Goal: Task Accomplishment & Management: Use online tool/utility

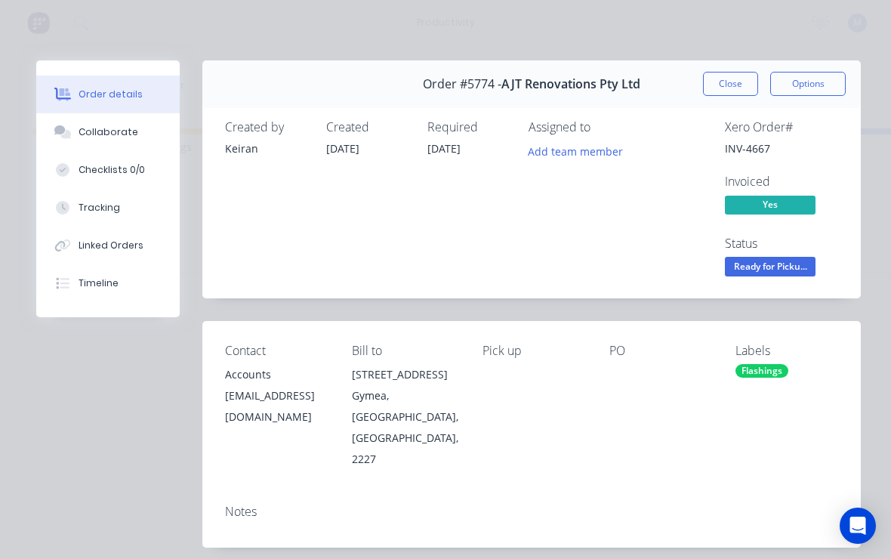
click at [736, 80] on button "Close" at bounding box center [730, 84] width 55 height 24
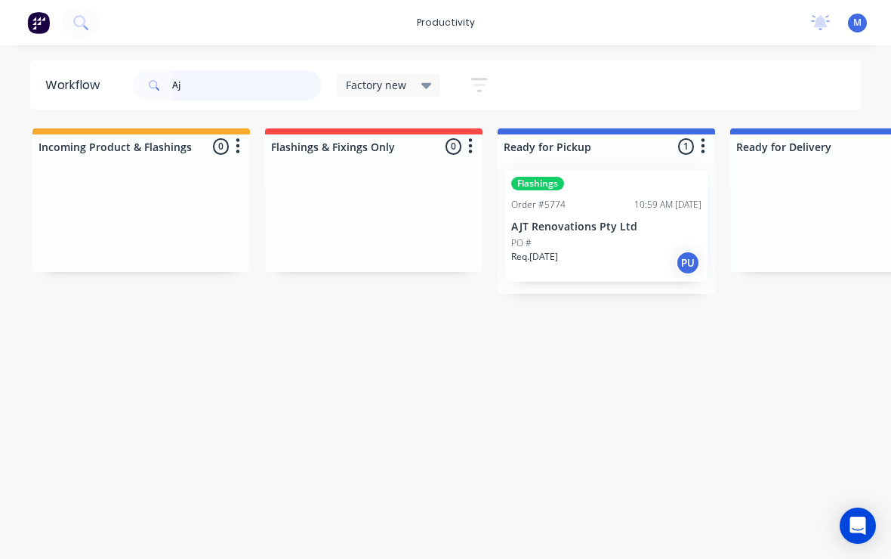
type input "A"
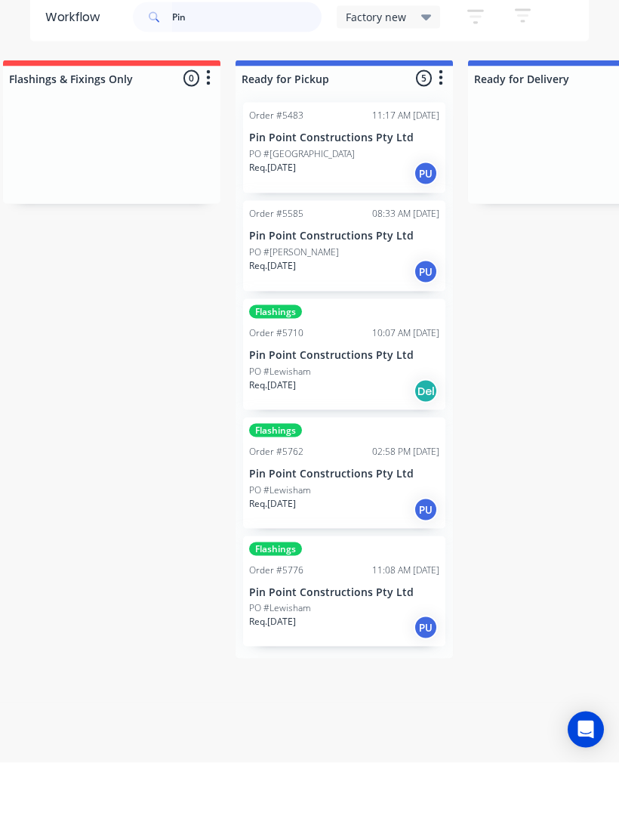
scroll to position [0, 269]
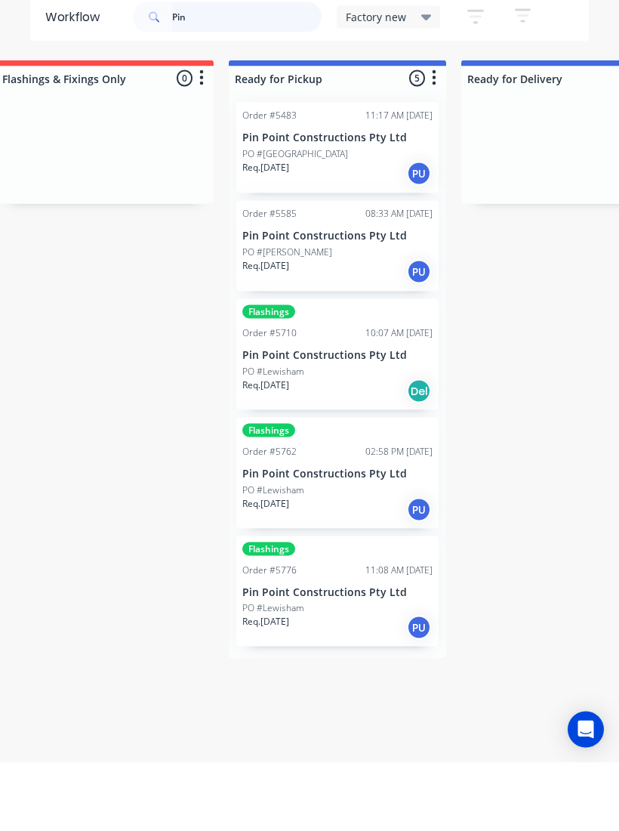
type input "Pin"
click at [332, 215] on div "PO #[GEOGRAPHIC_DATA]" at bounding box center [337, 222] width 190 height 14
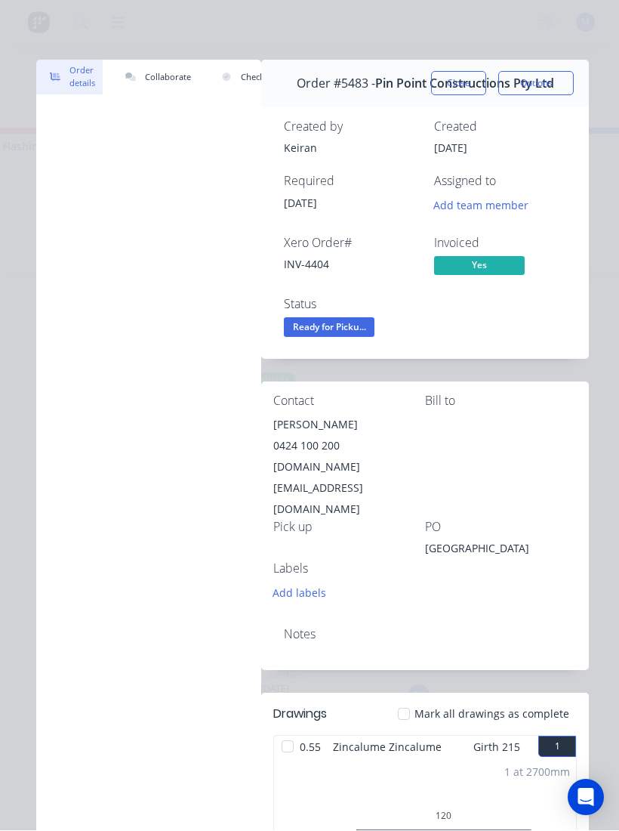
scroll to position [0, 0]
click at [446, 62] on div "Order #5483 - Pin Point Constructions Pty Ltd" at bounding box center [426, 84] width 258 height 45
click at [432, 80] on button "Close" at bounding box center [458, 84] width 55 height 24
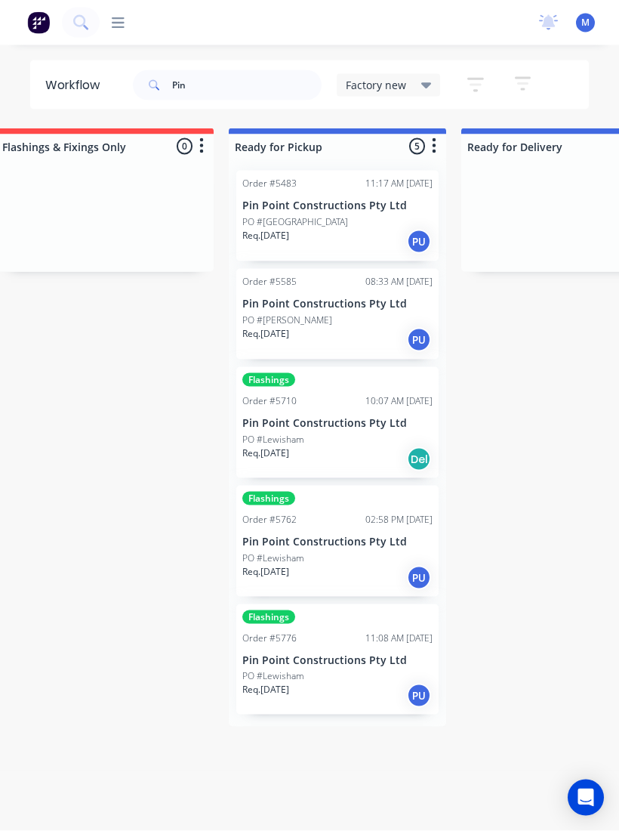
click at [320, 298] on p "Pin Point Constructions Pty Ltd" at bounding box center [337, 304] width 190 height 13
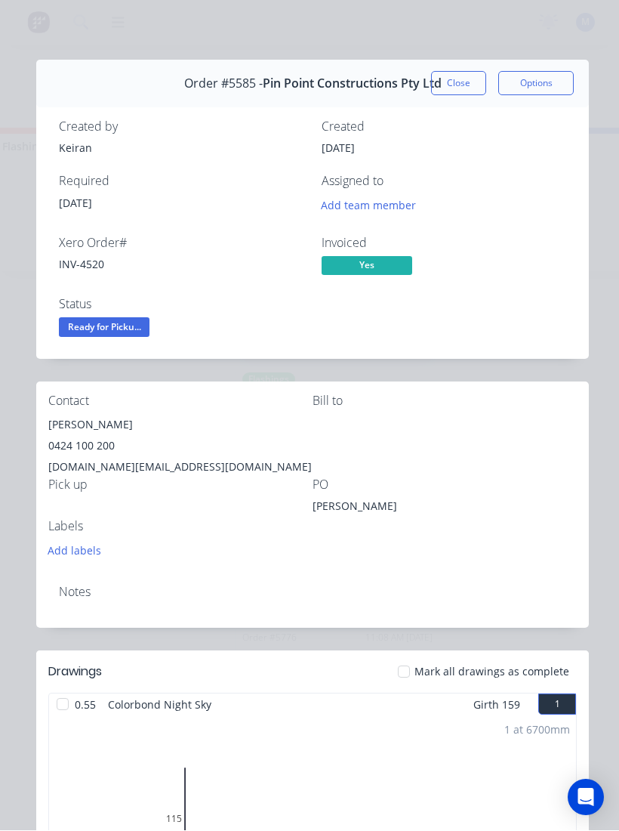
click at [452, 79] on button "Close" at bounding box center [458, 84] width 55 height 24
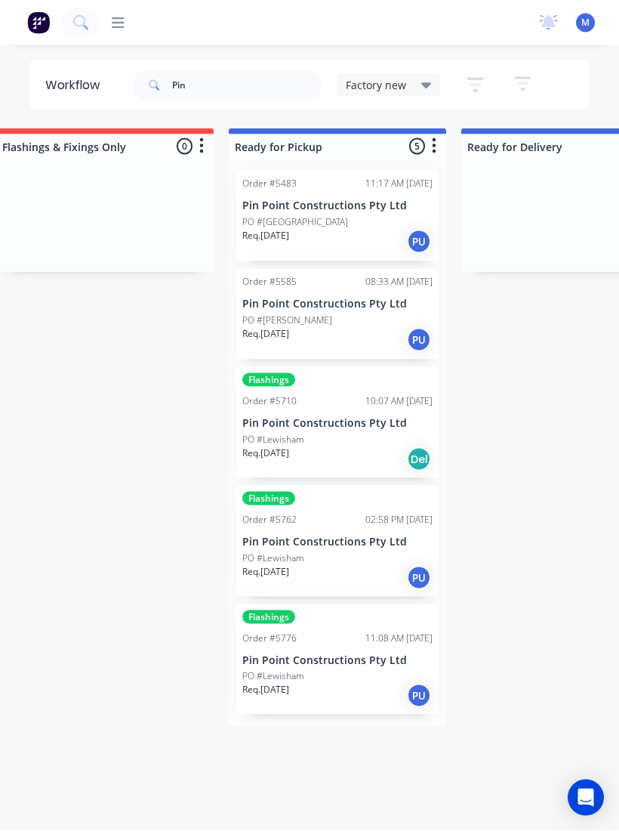
click at [369, 208] on p "Pin Point Constructions Pty Ltd" at bounding box center [337, 205] width 190 height 13
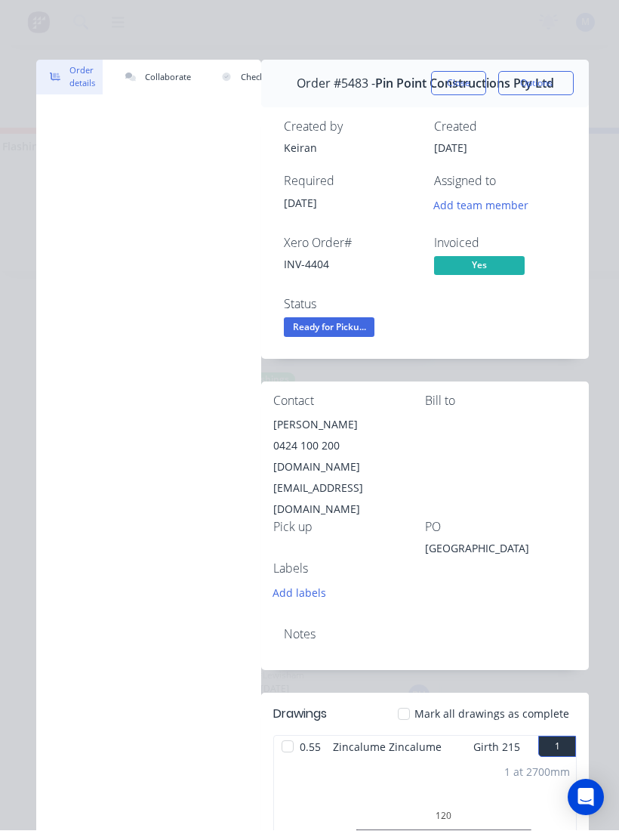
click at [353, 326] on span "Ready for Picku..." at bounding box center [329, 327] width 91 height 19
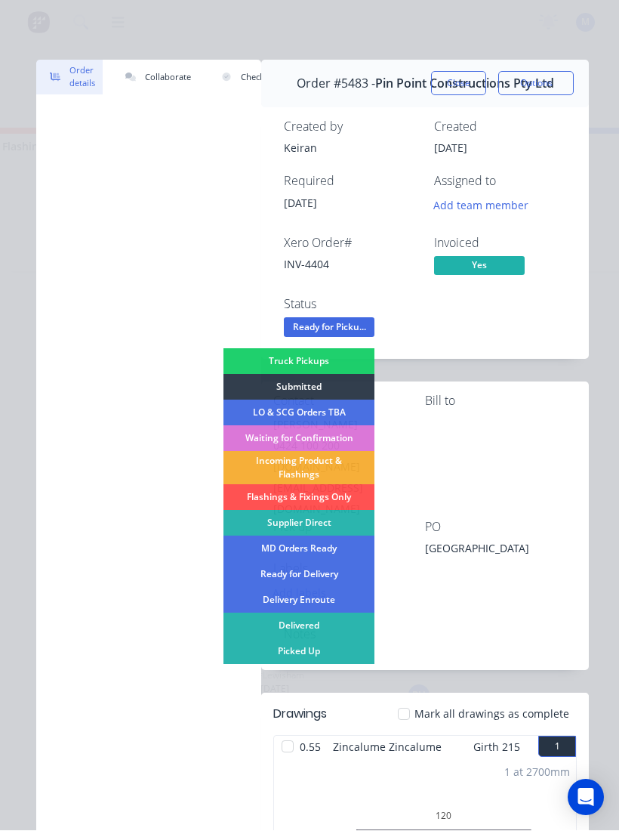
click at [334, 558] on div "Picked Up" at bounding box center [299, 652] width 151 height 26
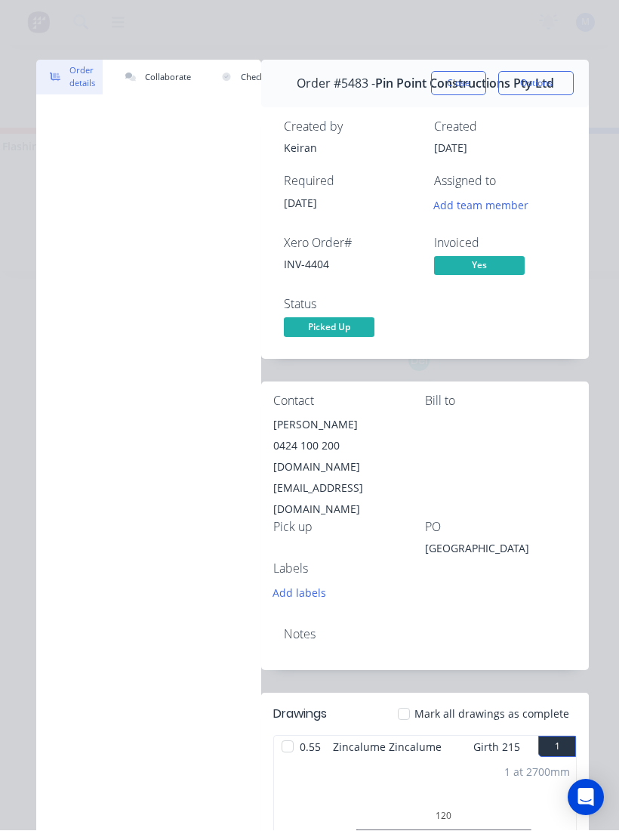
click at [459, 86] on button "Close" at bounding box center [458, 84] width 55 height 24
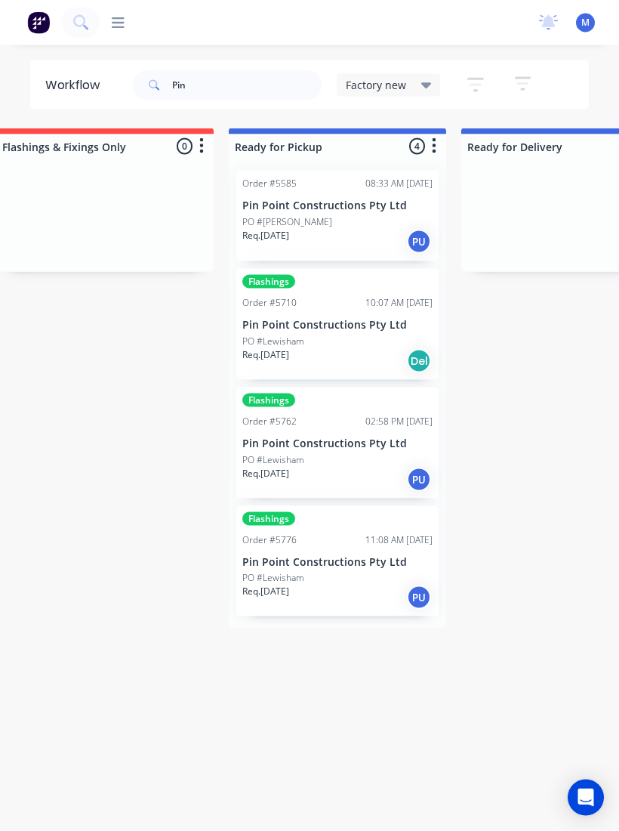
click at [348, 212] on div "Order #5585 08:33 AM [DATE] Pin Point Constructions Pty Ltd PO #[PERSON_NAME] S…" at bounding box center [337, 216] width 202 height 91
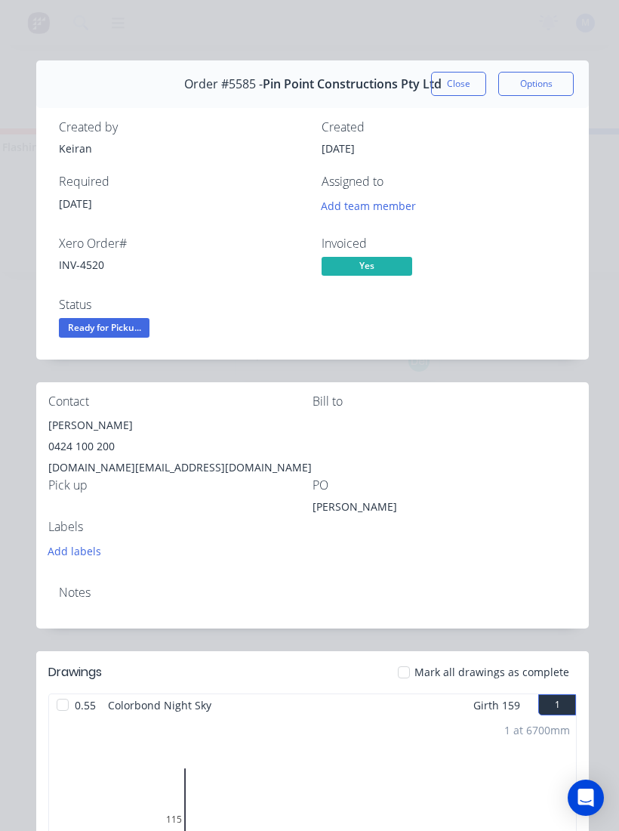
click at [461, 85] on button "Close" at bounding box center [458, 84] width 55 height 24
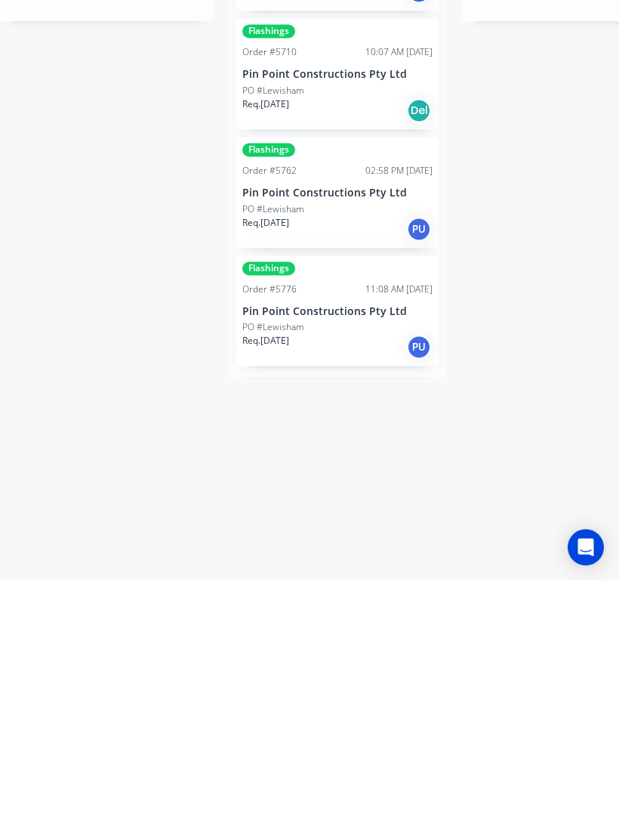
scroll to position [26, 0]
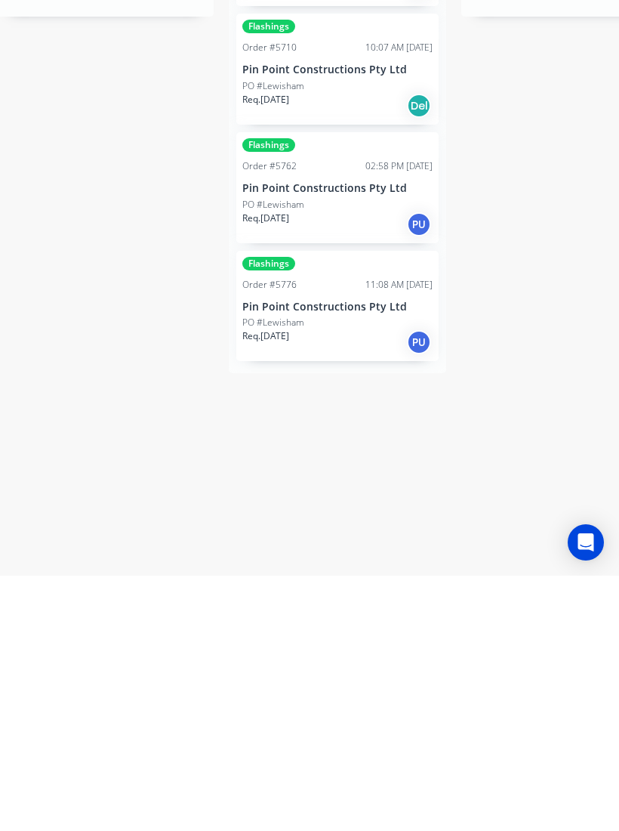
click at [366, 558] on div "PO #Lewisham" at bounding box center [337, 578] width 190 height 14
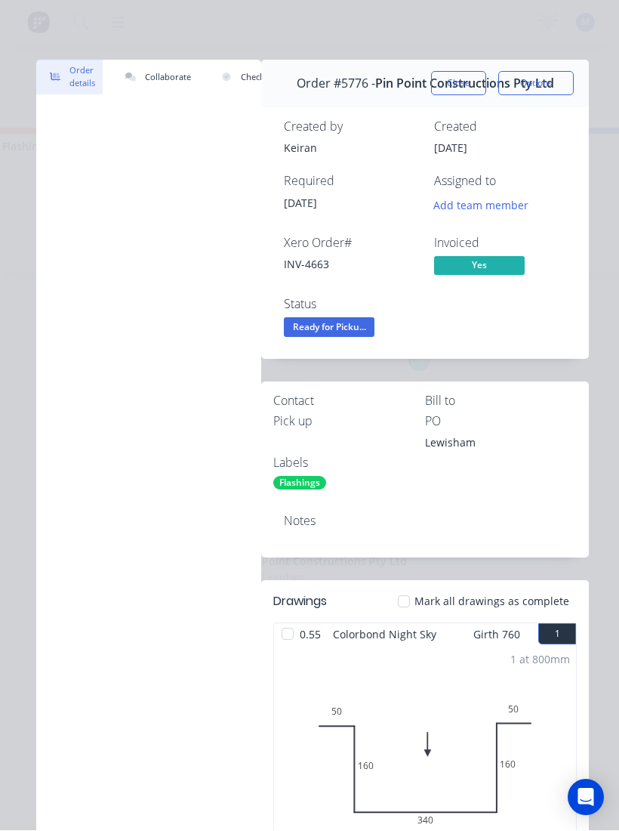
scroll to position [0, 0]
click at [340, 323] on span "Ready for Picku..." at bounding box center [329, 327] width 91 height 19
click at [322, 558] on div "1 at 800mm Total lm 0.8m" at bounding box center [425, 761] width 302 height 230
click at [461, 84] on button "Close" at bounding box center [458, 84] width 55 height 24
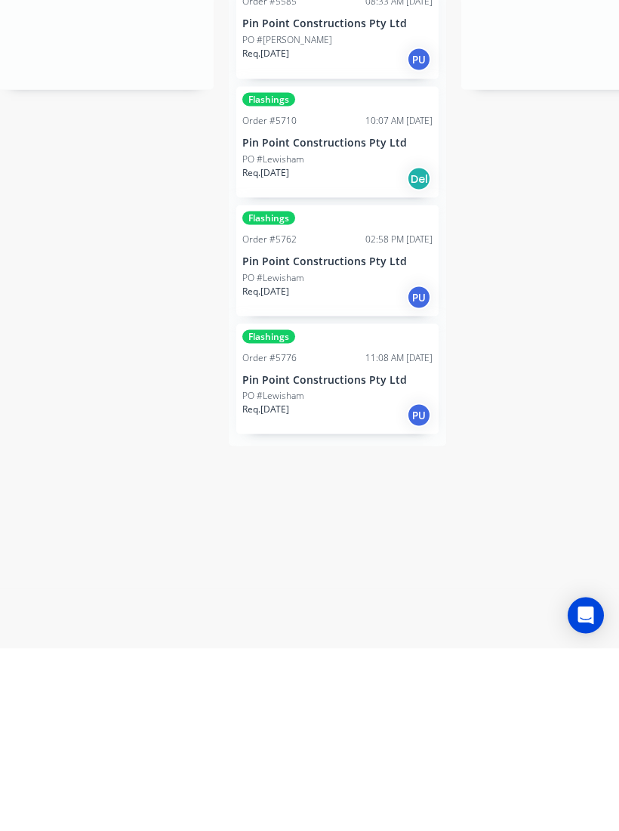
scroll to position [26, 0]
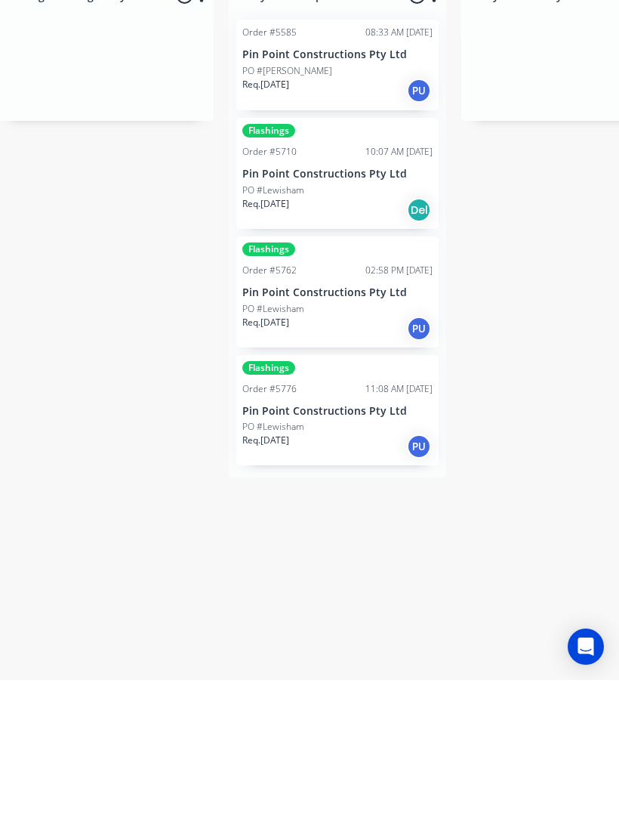
click at [367, 556] on p "Pin Point Constructions Pty Ltd" at bounding box center [337, 562] width 190 height 13
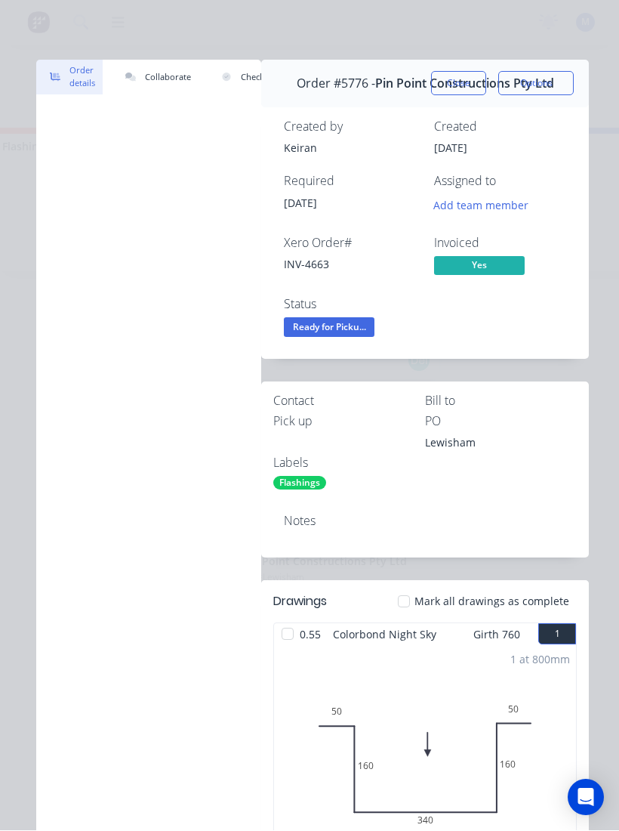
scroll to position [0, 0]
click at [455, 83] on button "Close" at bounding box center [458, 84] width 55 height 24
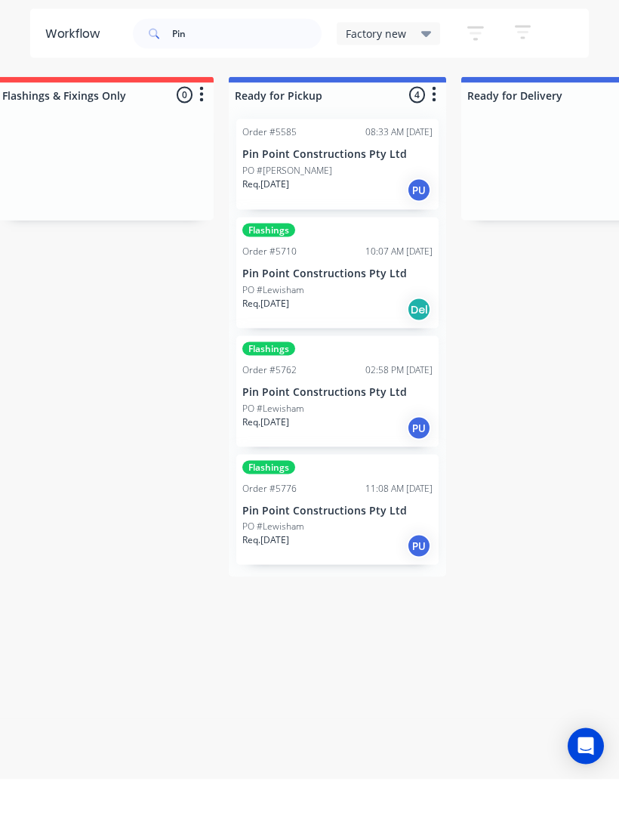
click at [352, 556] on p "Pin Point Constructions Pty Ltd" at bounding box center [337, 562] width 190 height 13
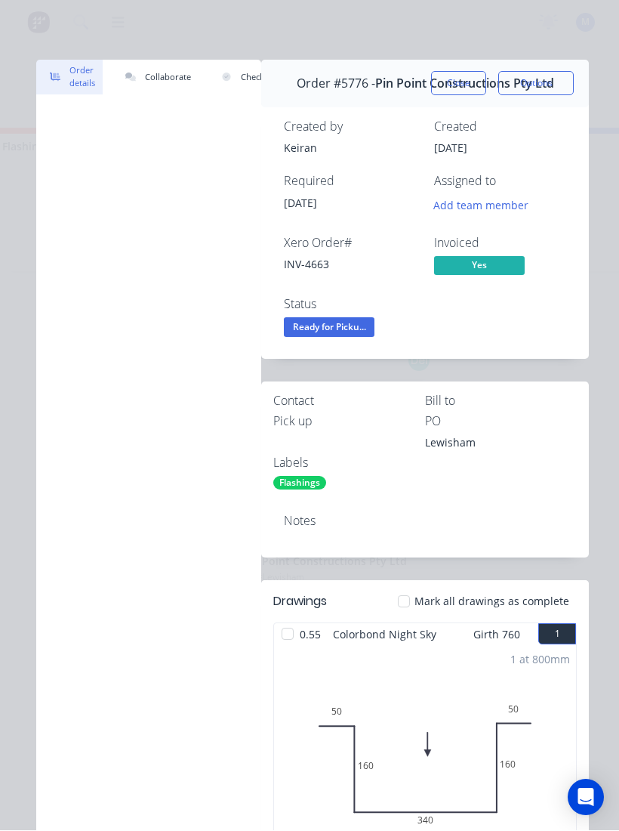
click at [359, 330] on span "Ready for Picku..." at bounding box center [329, 327] width 91 height 19
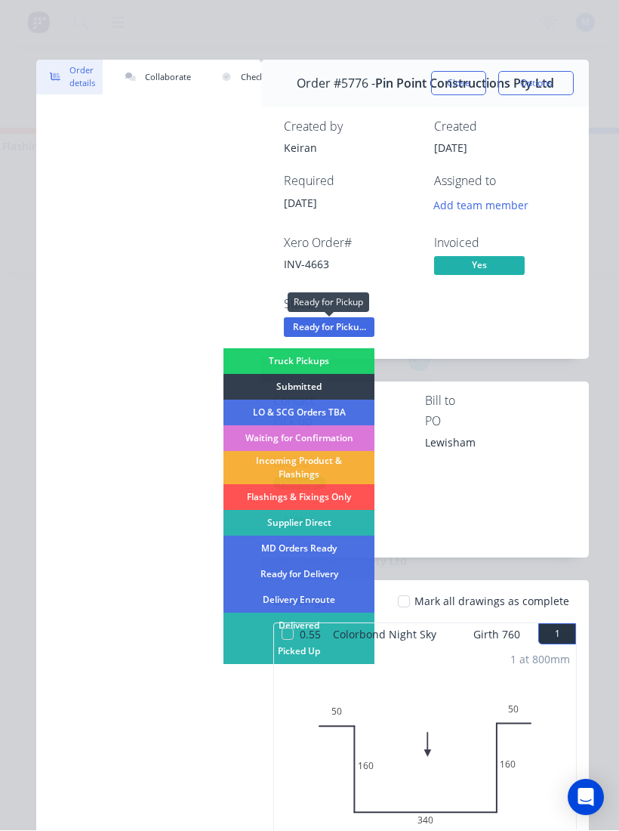
click at [246, 558] on div "Picked Up" at bounding box center [299, 652] width 151 height 26
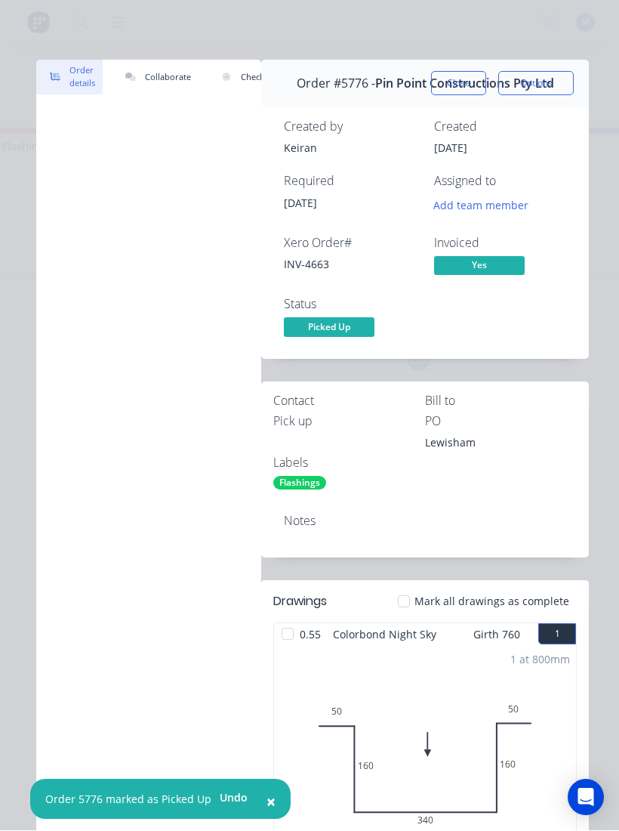
click at [464, 83] on button "Close" at bounding box center [458, 84] width 55 height 24
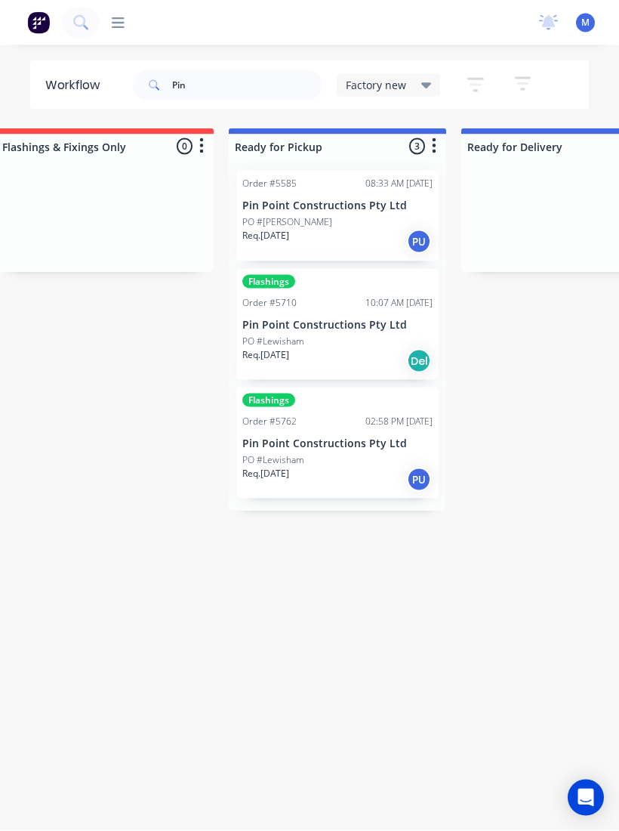
click at [371, 446] on p "Pin Point Constructions Pty Ltd" at bounding box center [337, 443] width 190 height 13
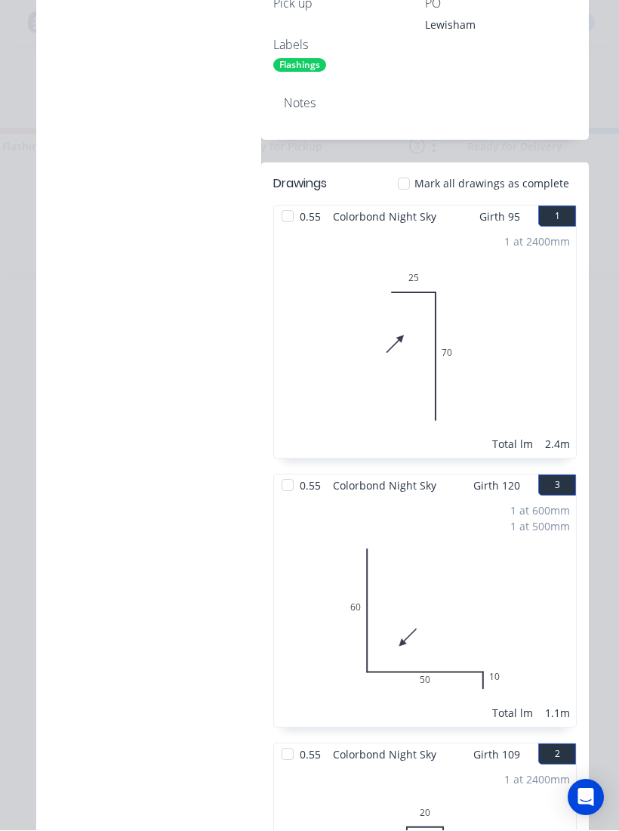
scroll to position [505, 0]
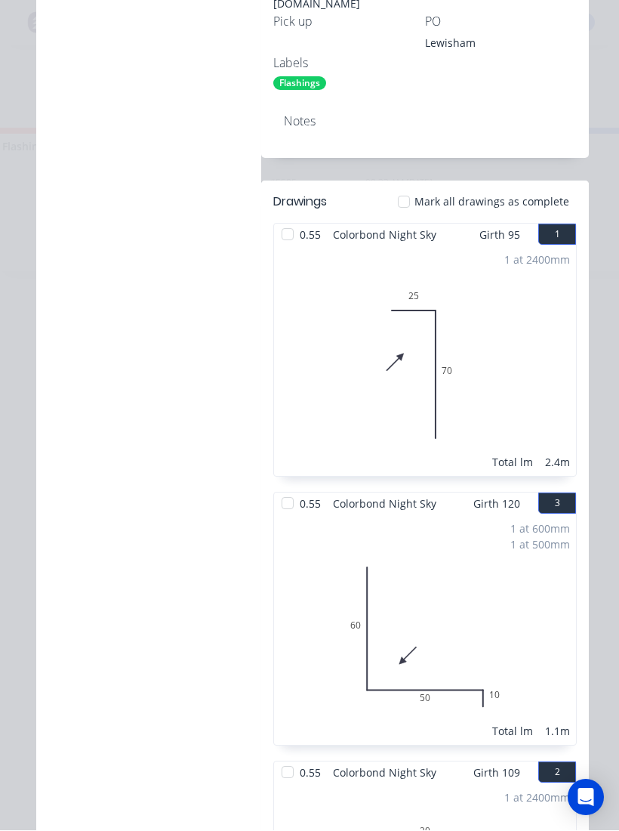
click at [507, 532] on div "1 at 600mm 1 at 500mm Total lm 1.1m" at bounding box center [425, 630] width 302 height 230
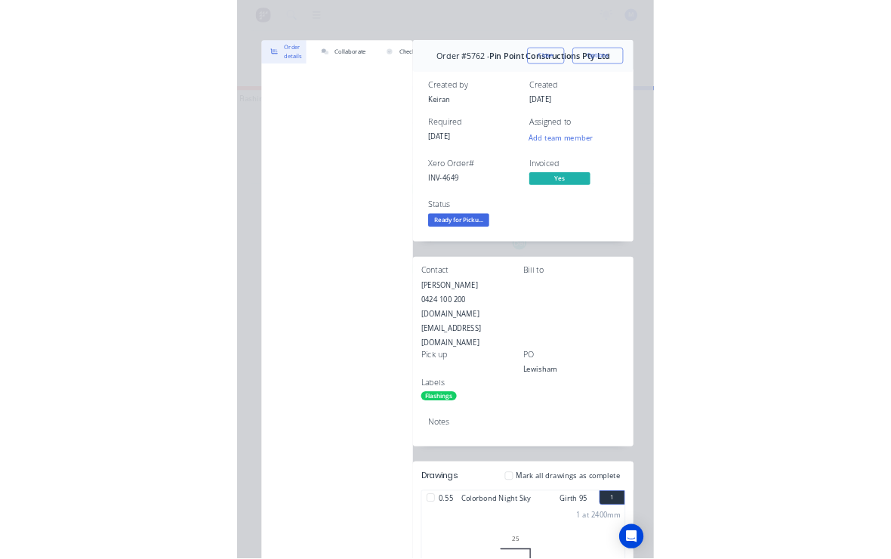
scroll to position [0, 0]
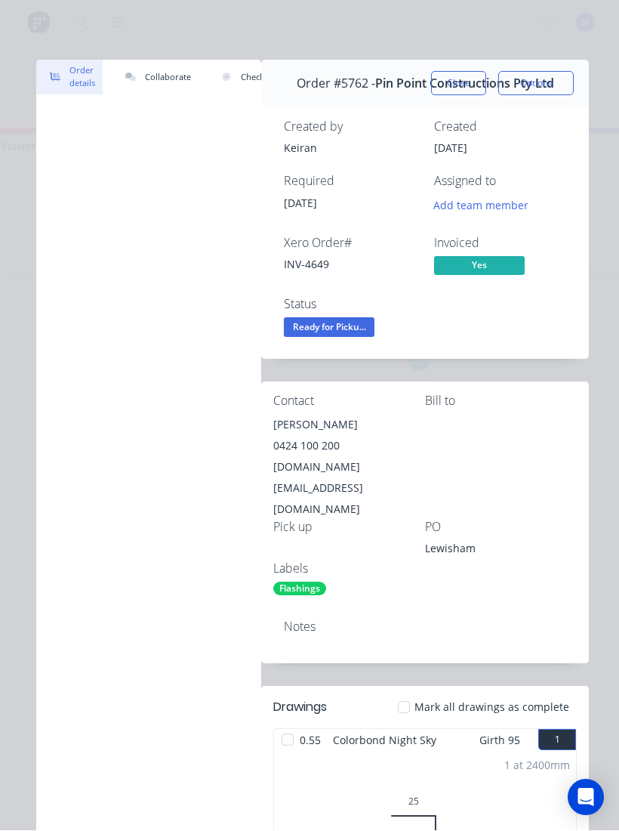
click at [349, 325] on span "Ready for Picku..." at bounding box center [329, 327] width 91 height 19
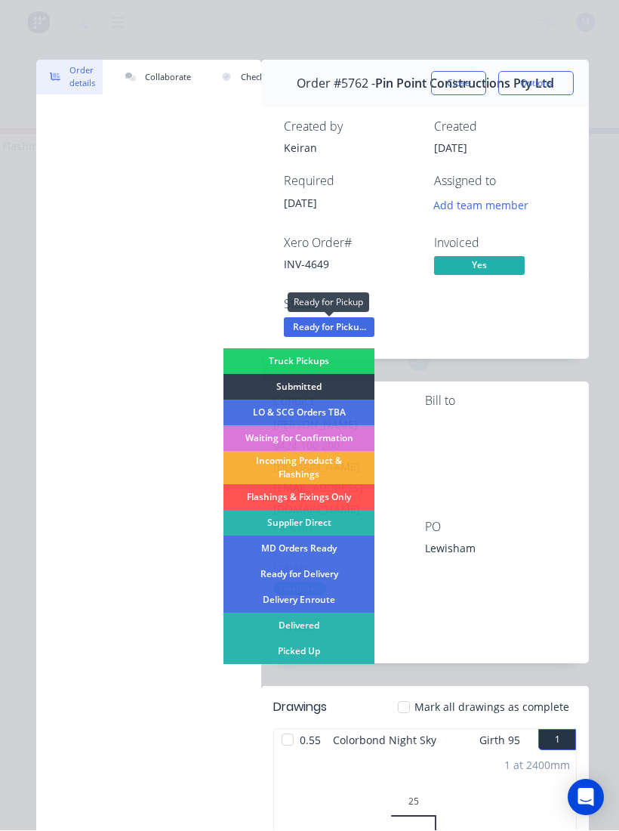
click at [326, 558] on div "Picked Up" at bounding box center [299, 652] width 151 height 26
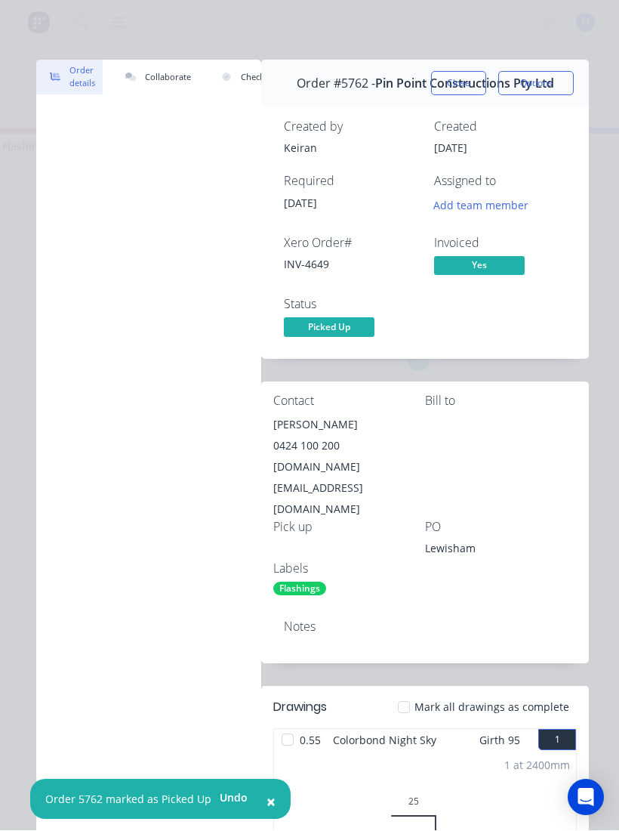
click at [459, 88] on button "Close" at bounding box center [458, 84] width 55 height 24
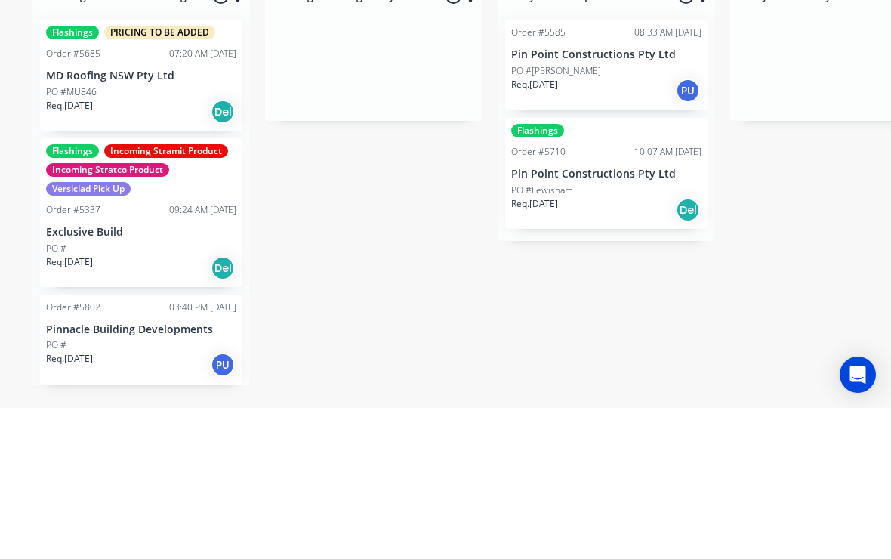
click at [641, 215] on div "PO #[PERSON_NAME]" at bounding box center [606, 222] width 190 height 14
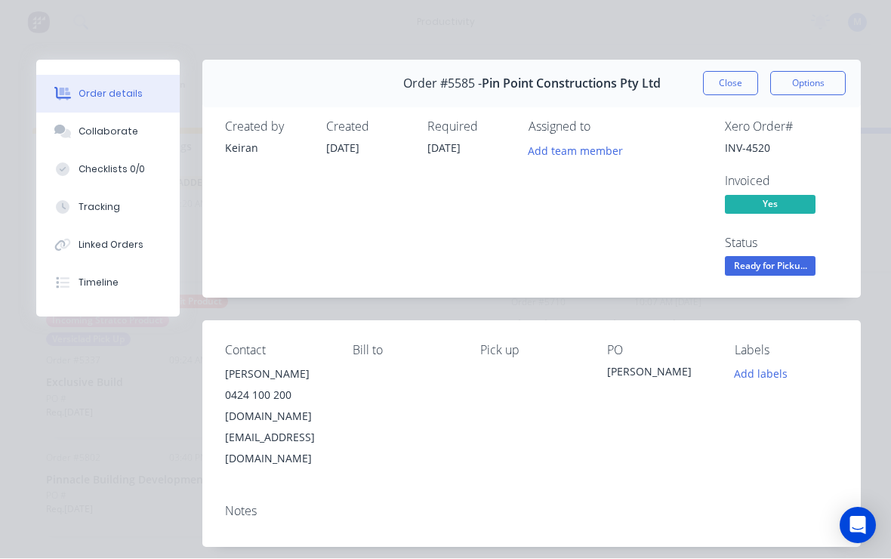
click at [737, 80] on button "Close" at bounding box center [730, 84] width 55 height 24
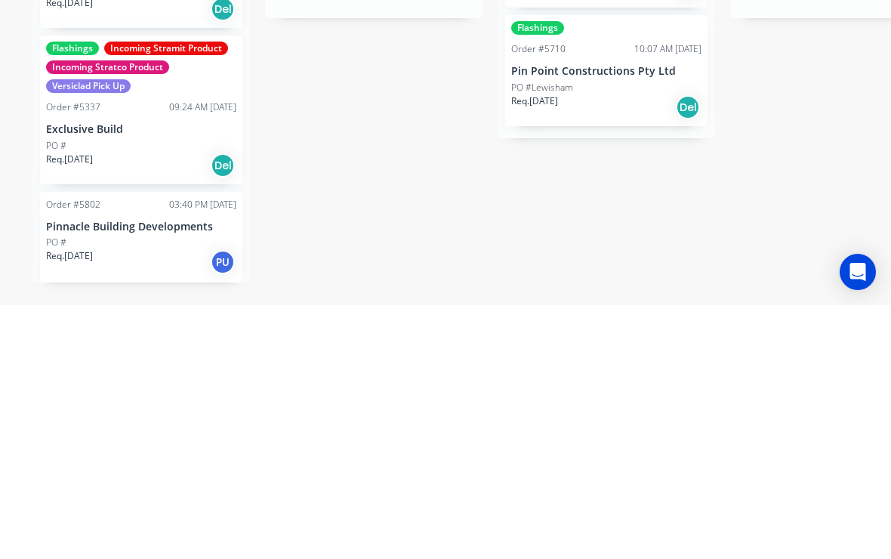
click at [612, 335] on div "PO #Lewisham" at bounding box center [606, 342] width 190 height 14
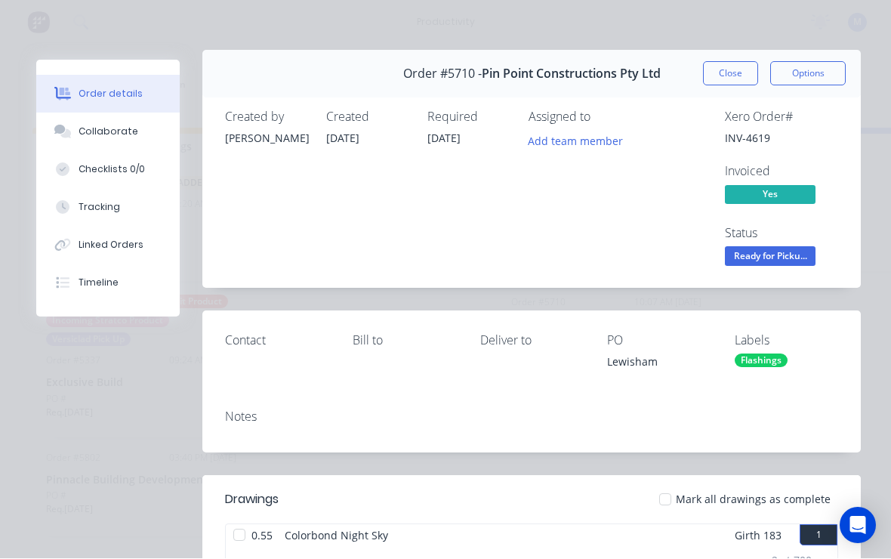
scroll to position [6, 0]
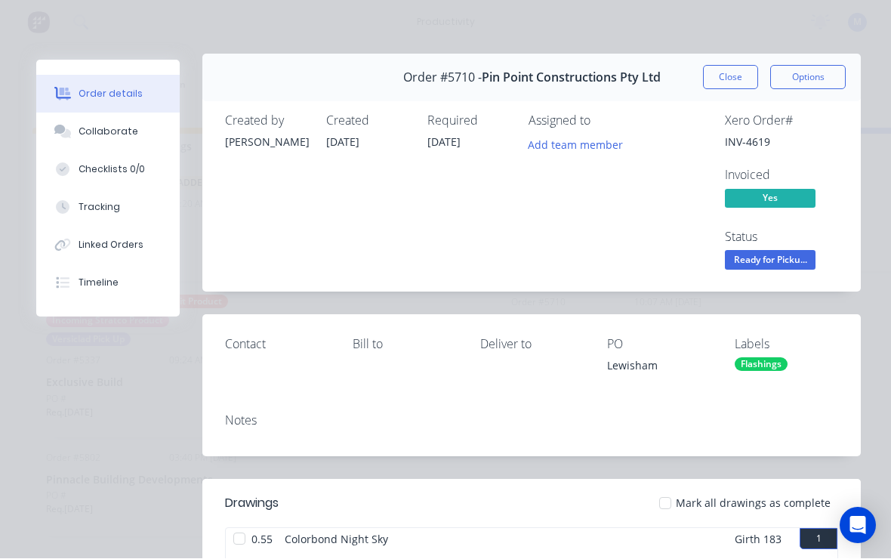
click at [776, 266] on span "Ready for Picku..." at bounding box center [770, 260] width 91 height 19
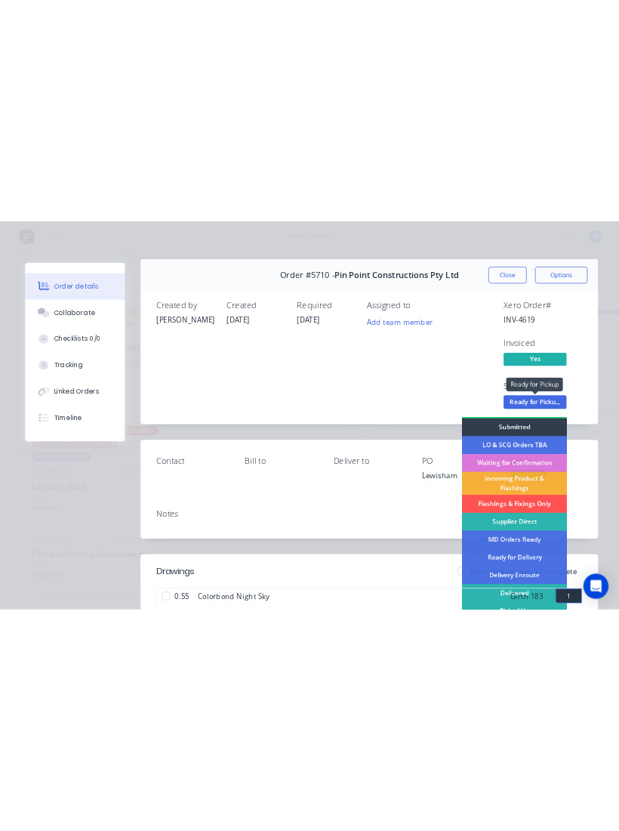
scroll to position [0, 0]
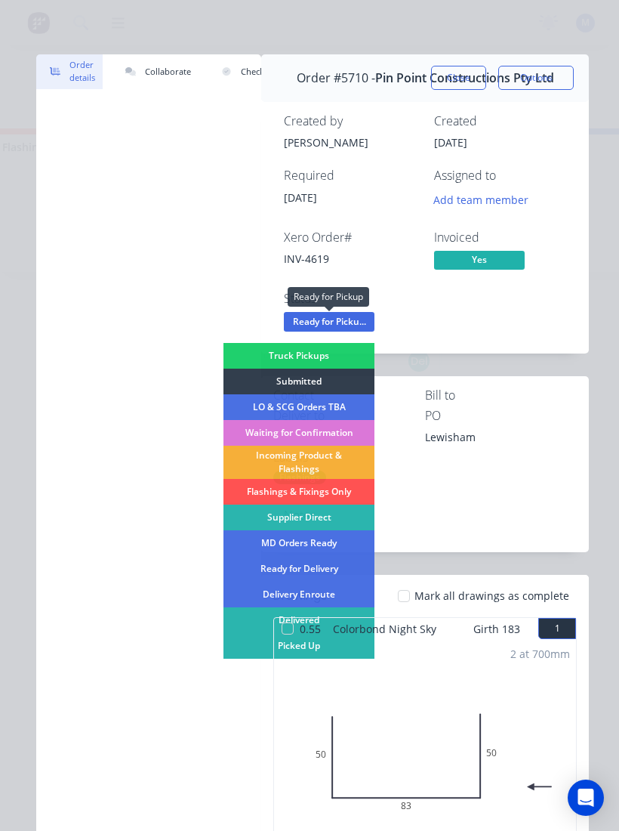
click at [309, 558] on div "2 at 700mm Total lm 1.4m" at bounding box center [425, 755] width 302 height 230
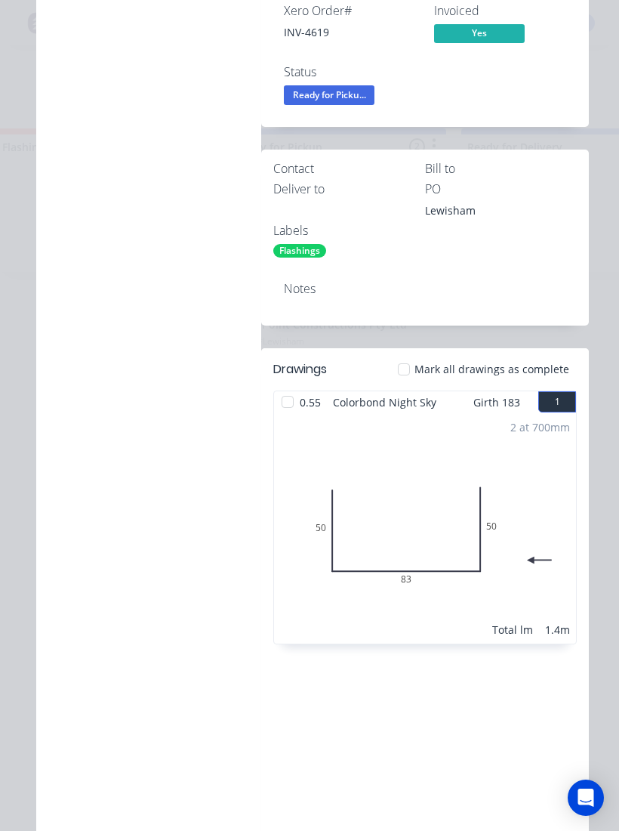
scroll to position [195, 0]
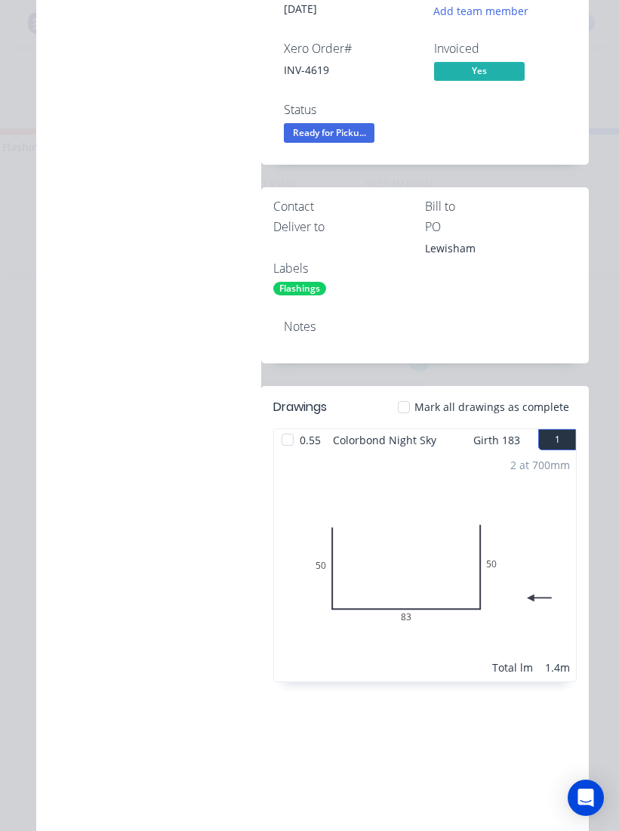
click at [301, 128] on span "Ready for Picku..." at bounding box center [329, 132] width 91 height 19
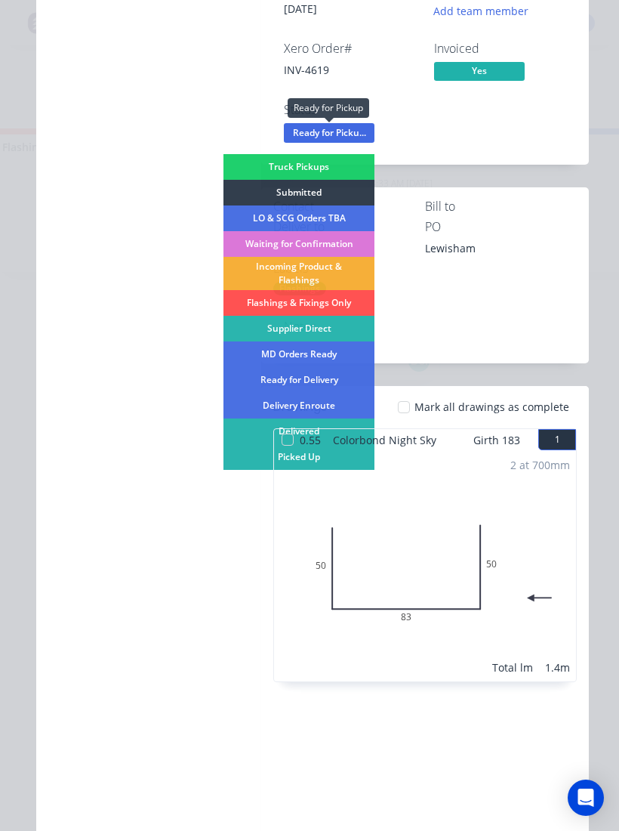
click at [239, 452] on div "Picked Up" at bounding box center [299, 457] width 151 height 26
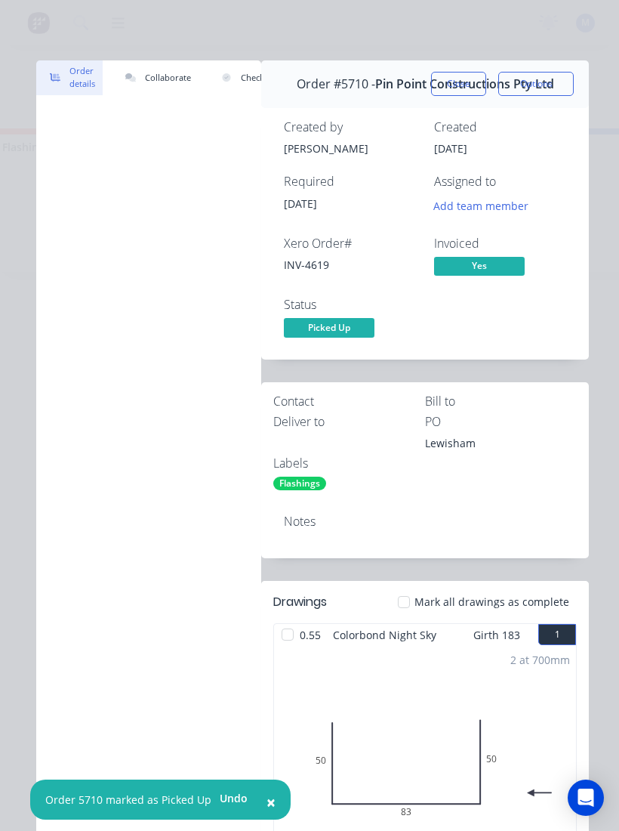
scroll to position [0, 0]
click at [459, 79] on button "Close" at bounding box center [458, 84] width 55 height 24
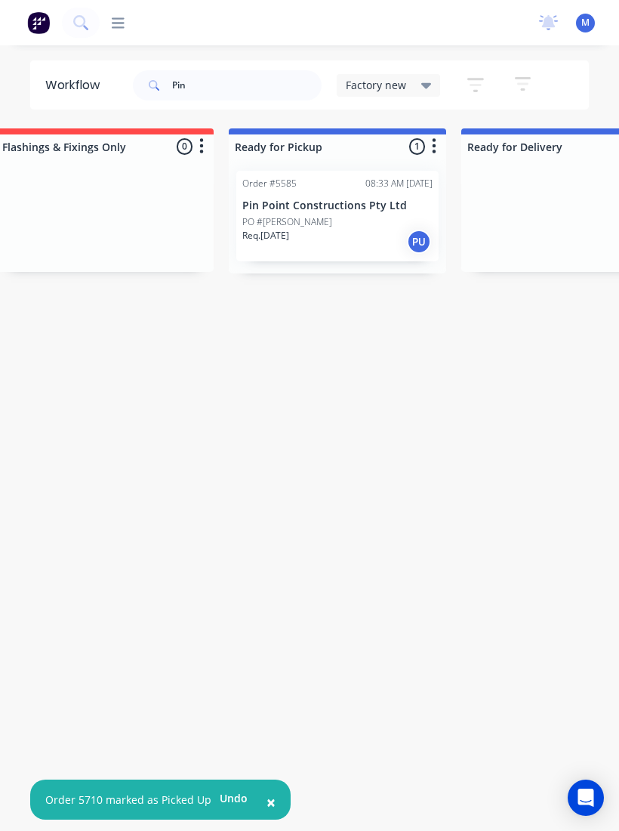
click at [351, 226] on div "PO #[PERSON_NAME]" at bounding box center [337, 222] width 190 height 14
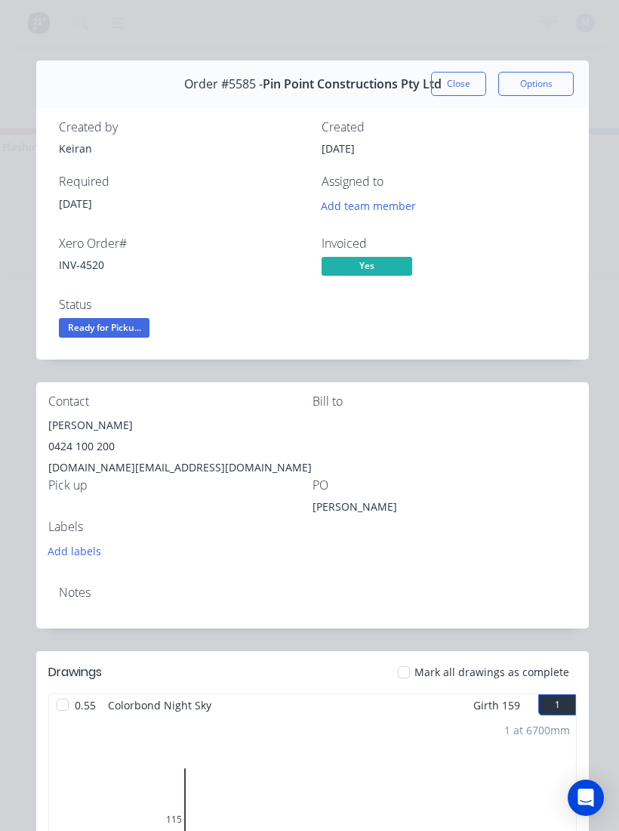
click at [451, 81] on button "Close" at bounding box center [458, 84] width 55 height 24
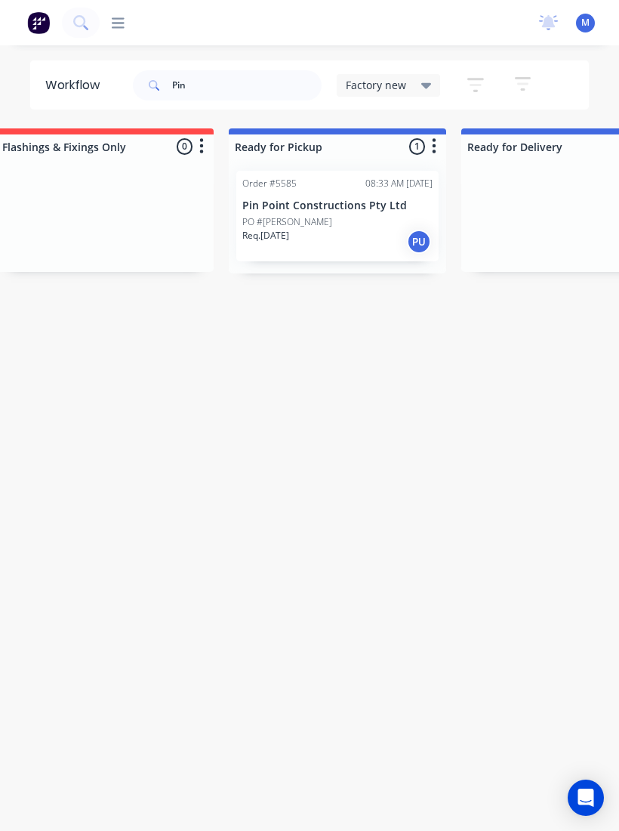
click at [356, 211] on p "Pin Point Constructions Pty Ltd" at bounding box center [337, 205] width 190 height 13
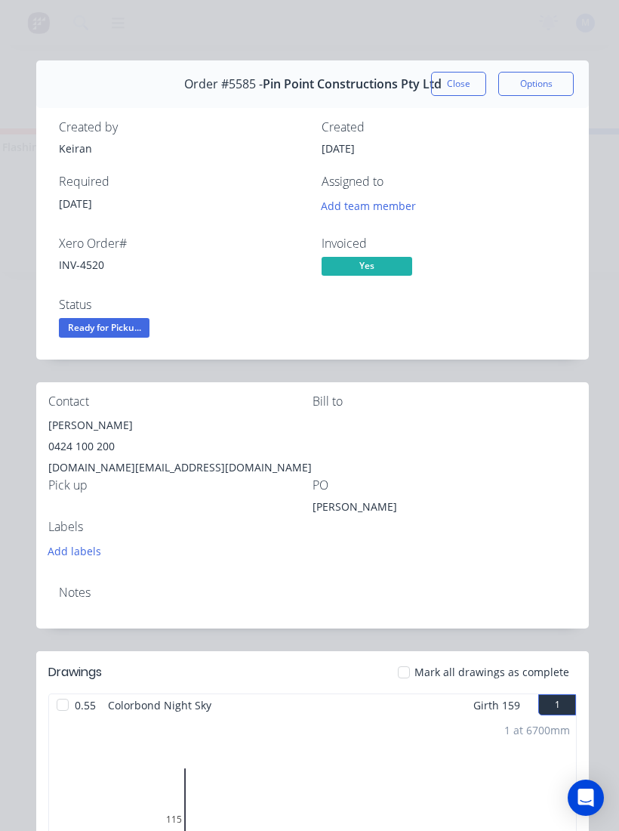
click at [127, 333] on span "Ready for Picku..." at bounding box center [104, 327] width 91 height 19
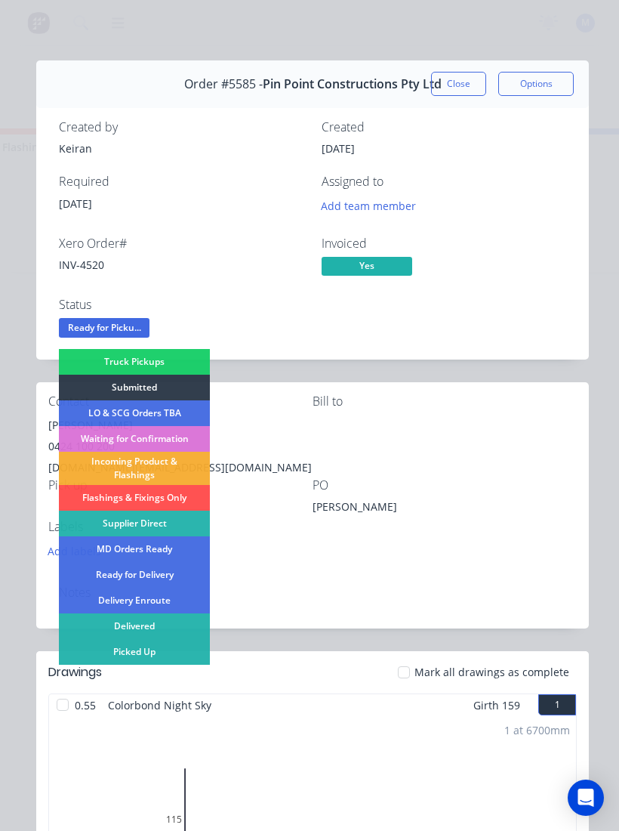
click at [148, 558] on div "Picked Up" at bounding box center [134, 652] width 151 height 26
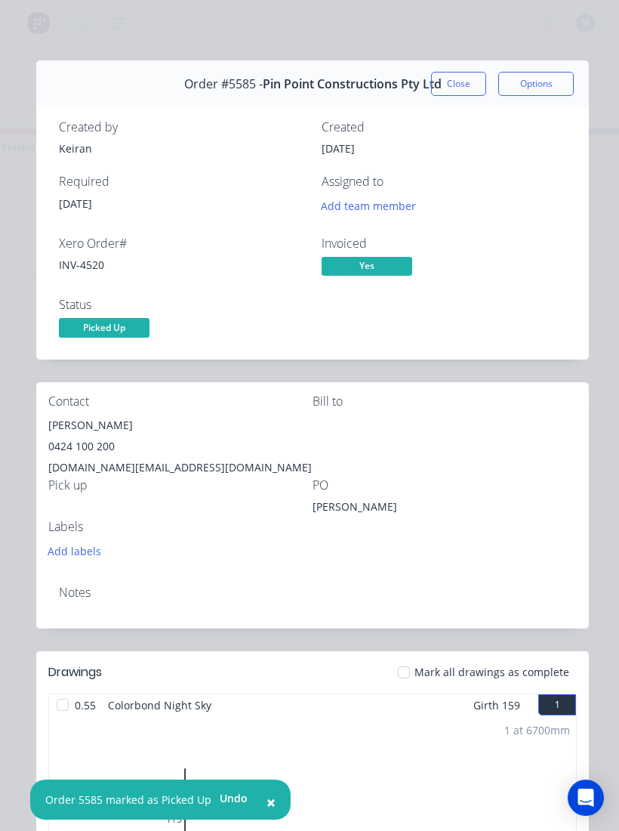
click at [468, 90] on button "Close" at bounding box center [458, 84] width 55 height 24
